Goal: Find specific fact: Find specific fact

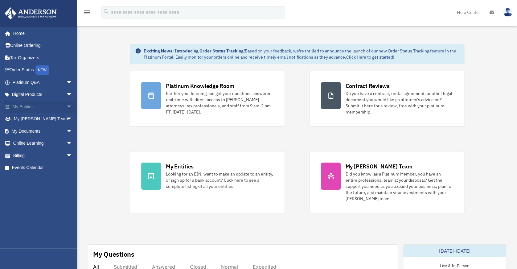
click at [31, 106] on link "My Entities arrow_drop_down" at bounding box center [42, 106] width 77 height 12
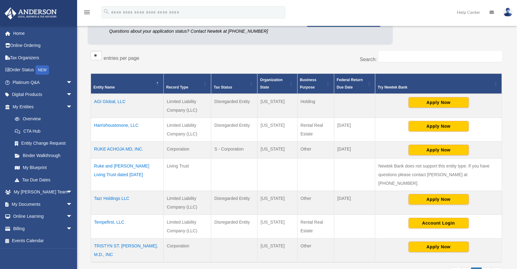
scroll to position [92, 0]
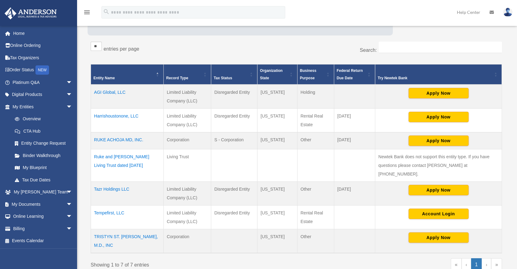
click at [129, 138] on td "RUKE ACHOJA MD, INC." at bounding box center [127, 140] width 73 height 17
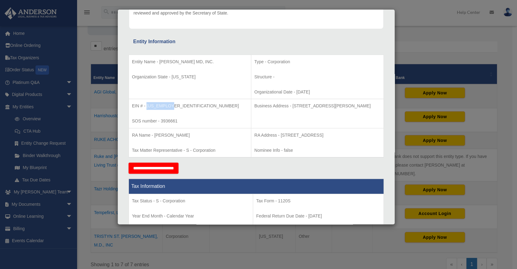
drag, startPoint x: 170, startPoint y: 105, endPoint x: 147, endPoint y: 107, distance: 22.9
click at [146, 108] on p "EIN # - [US_EMPLOYER_IDENTIFICATION_NUMBER]" at bounding box center [190, 106] width 116 height 8
copy p "[US_EMPLOYER_IDENTIFICATION_NUMBER]"
